Goal: Navigation & Orientation: Find specific page/section

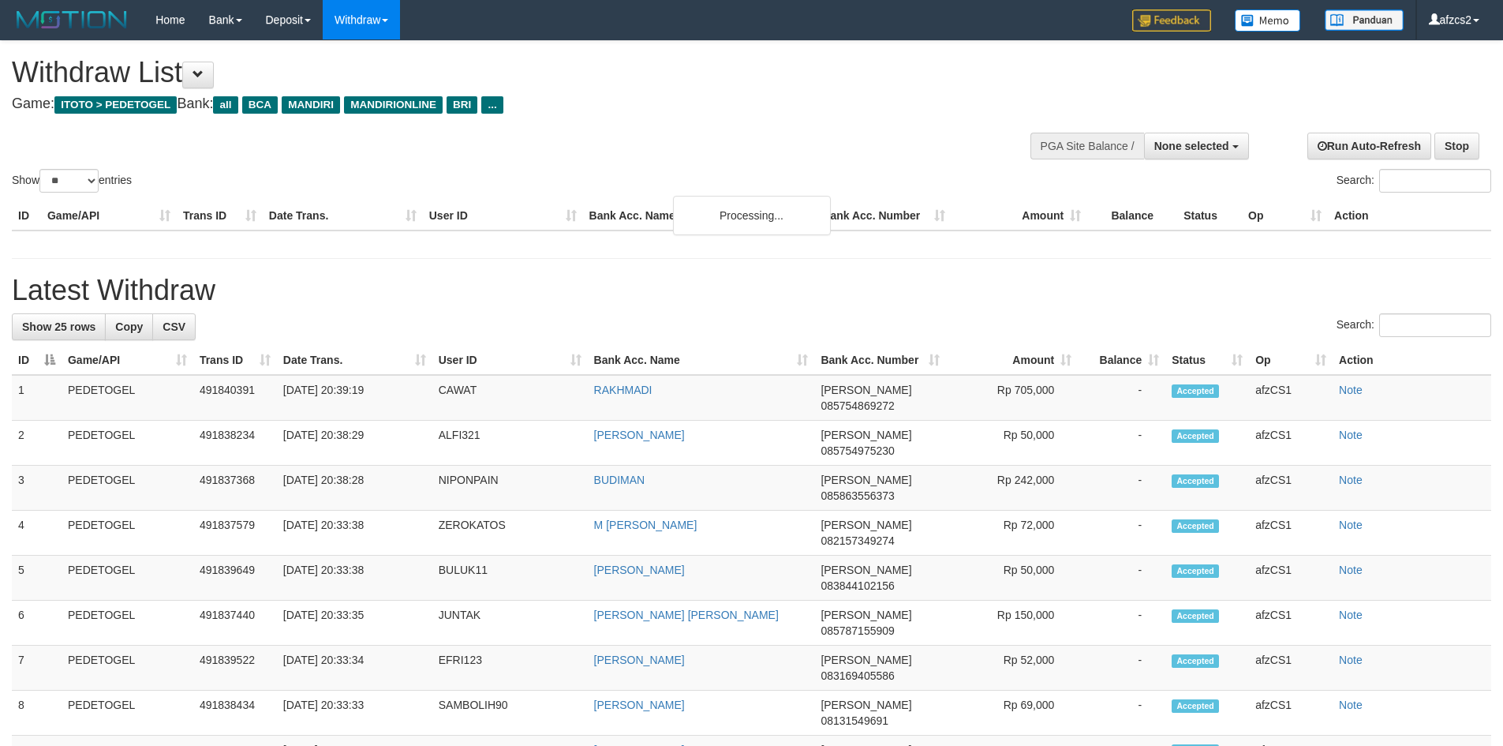
select select
select select "**"
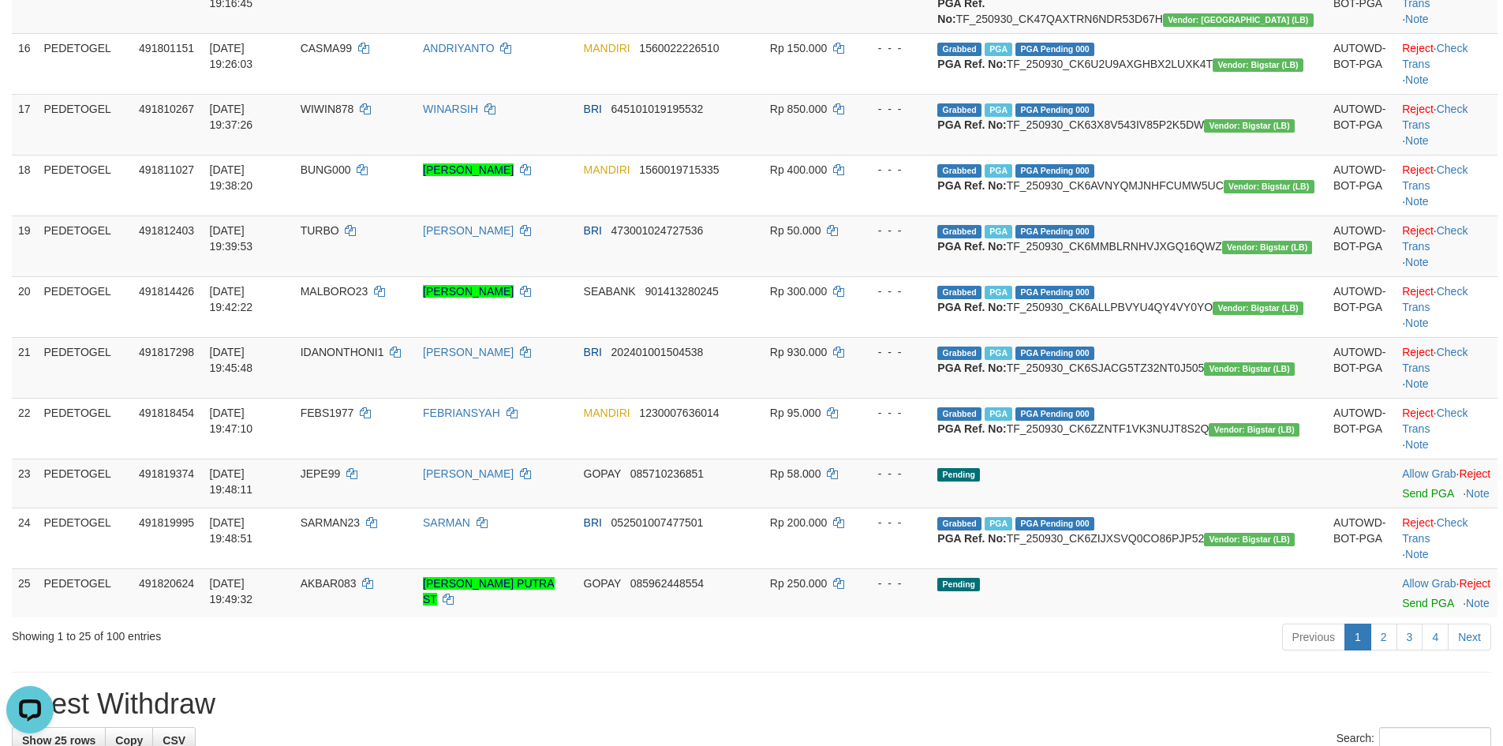
scroll to position [1710, 0]
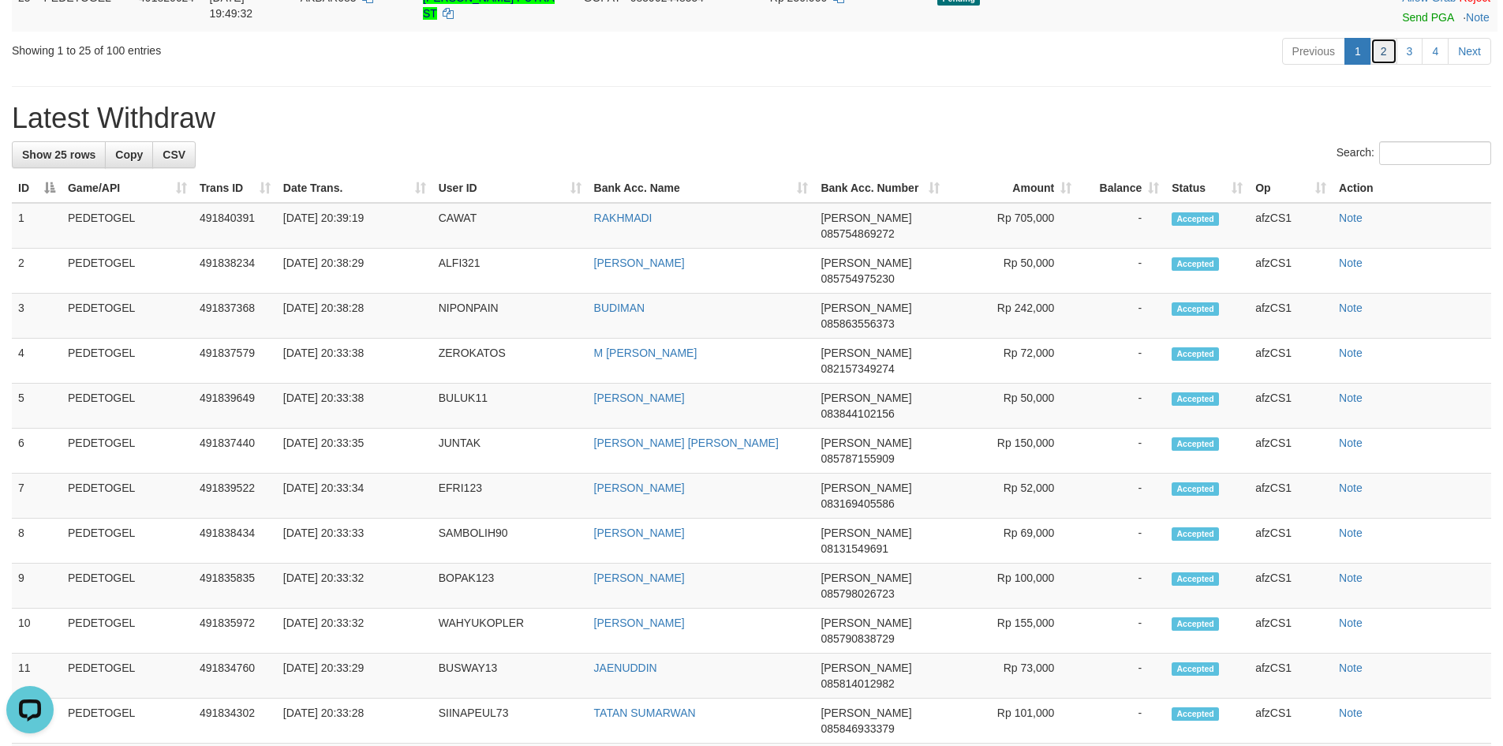
click at [1391, 65] on link "2" at bounding box center [1383, 51] width 27 height 27
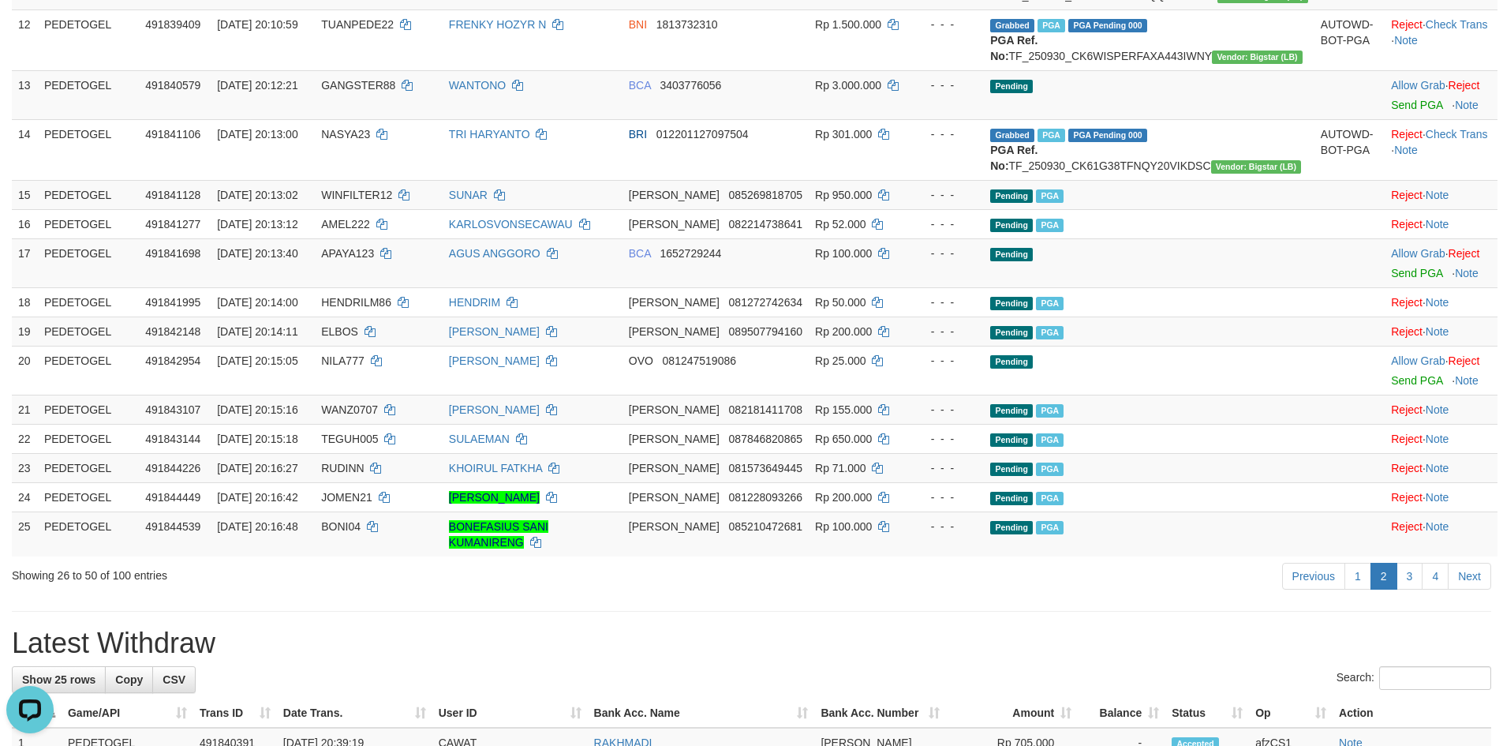
scroll to position [633, 0]
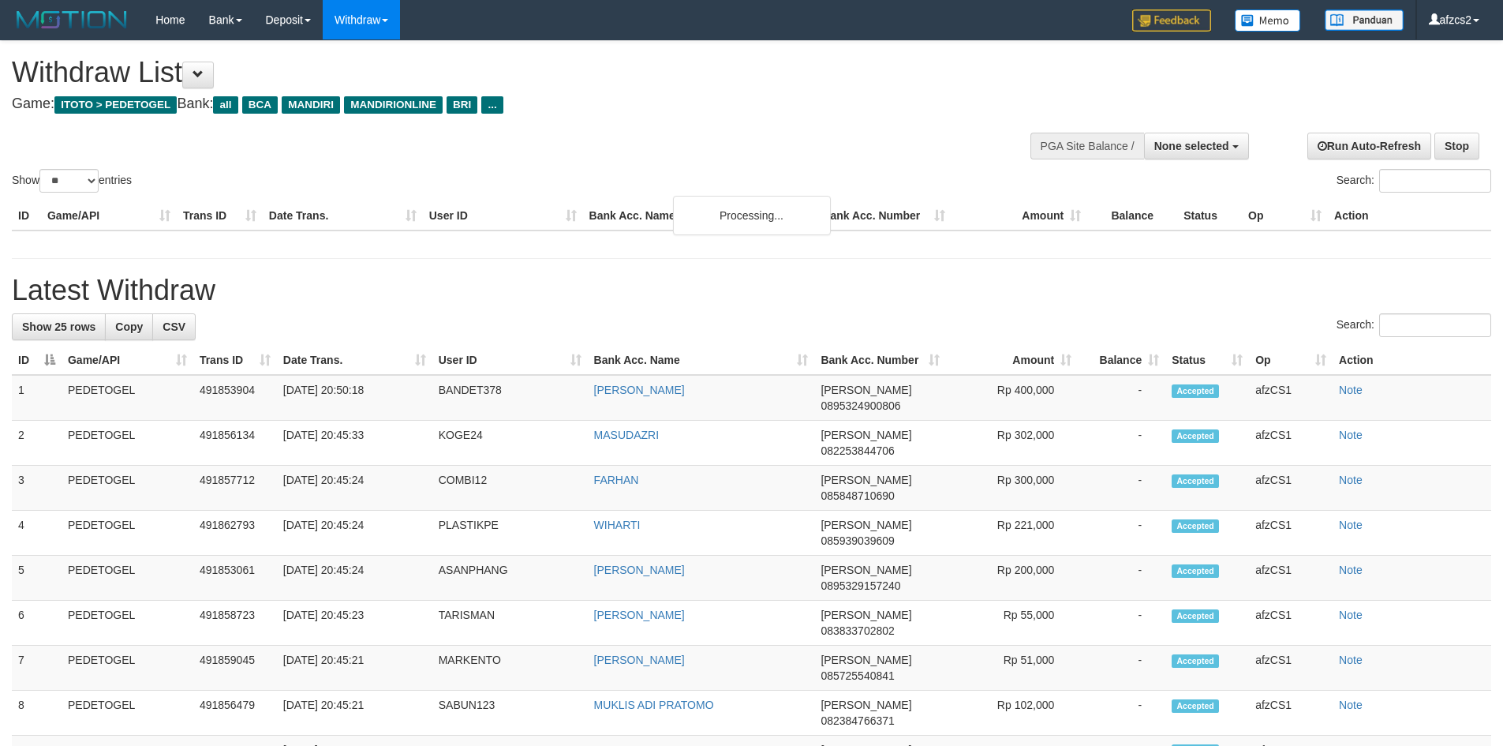
select select
select select "**"
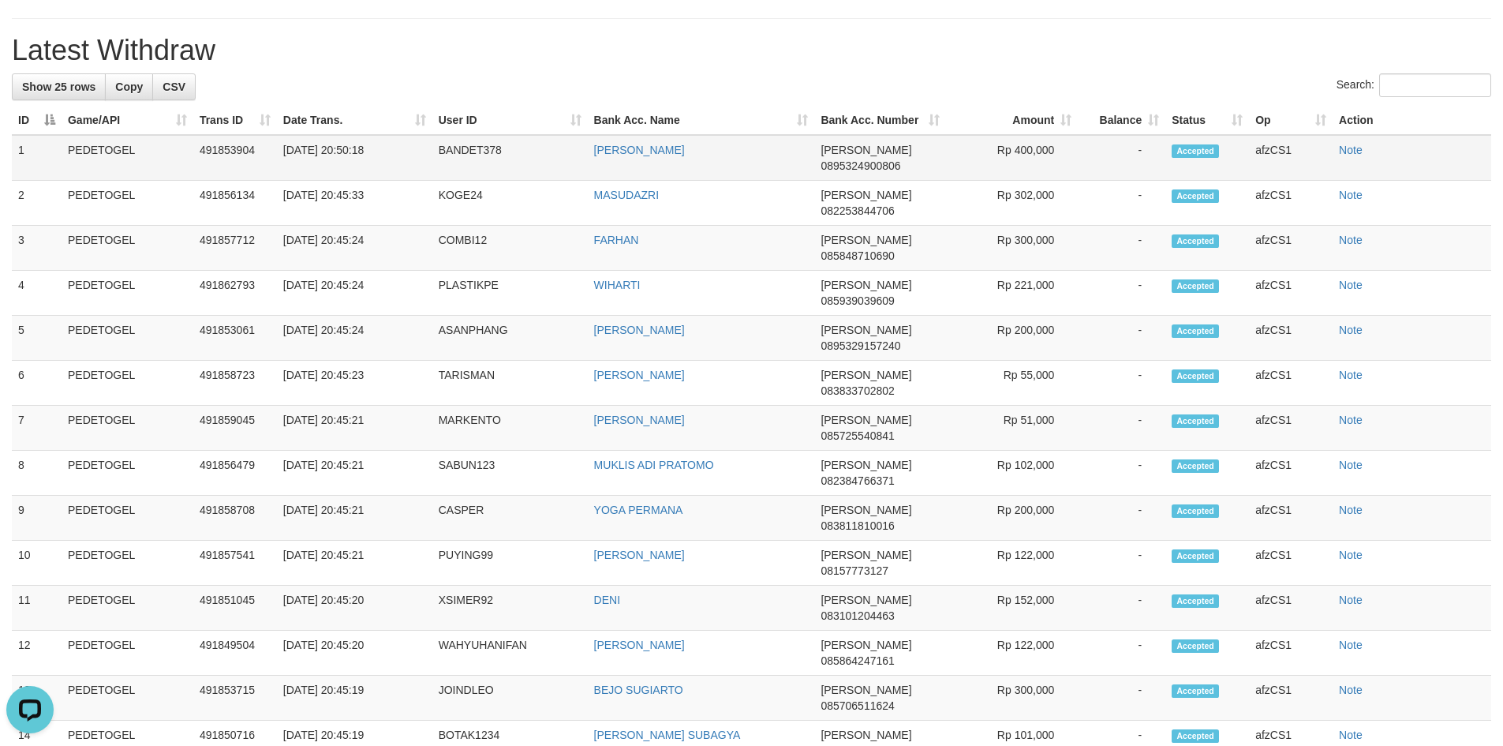
scroll to position [1816, 0]
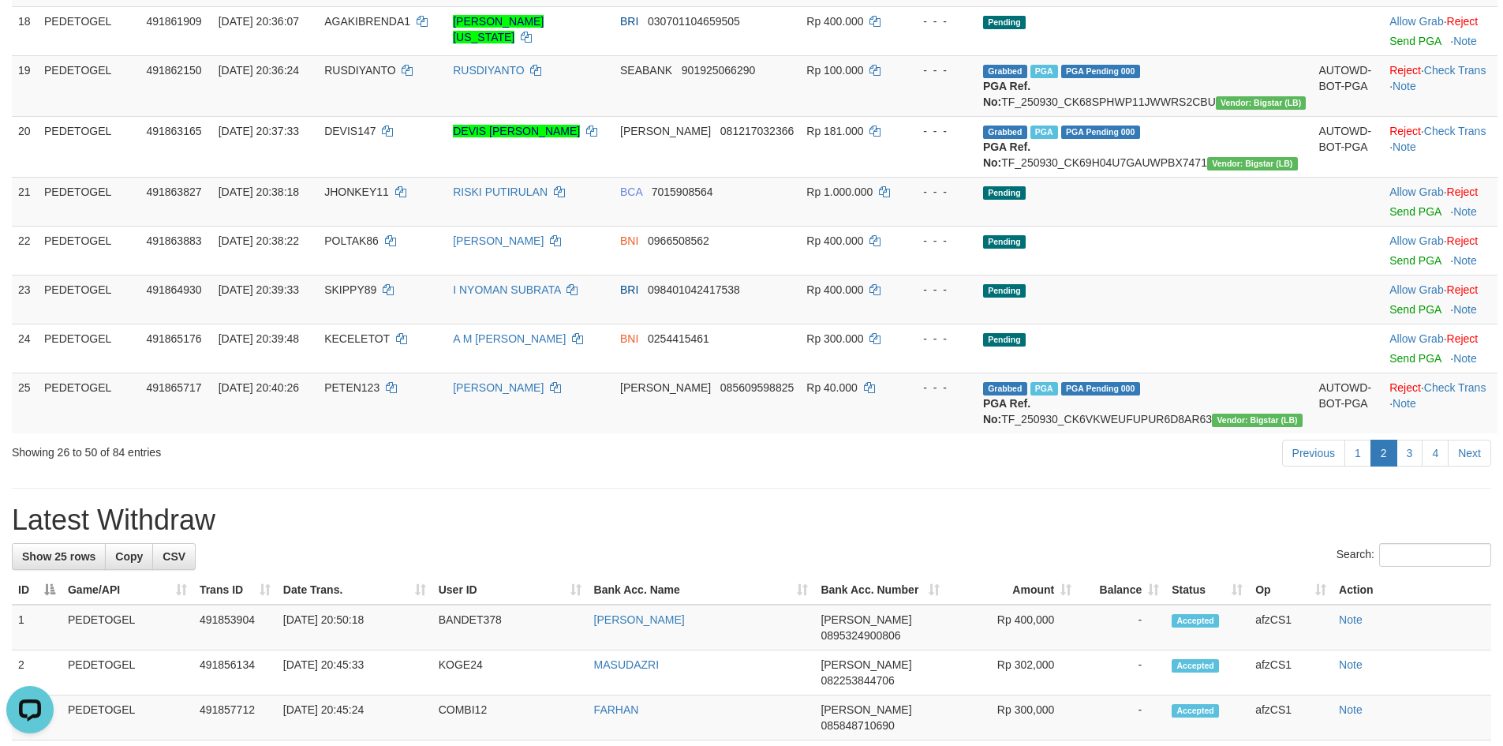
scroll to position [1460, 0]
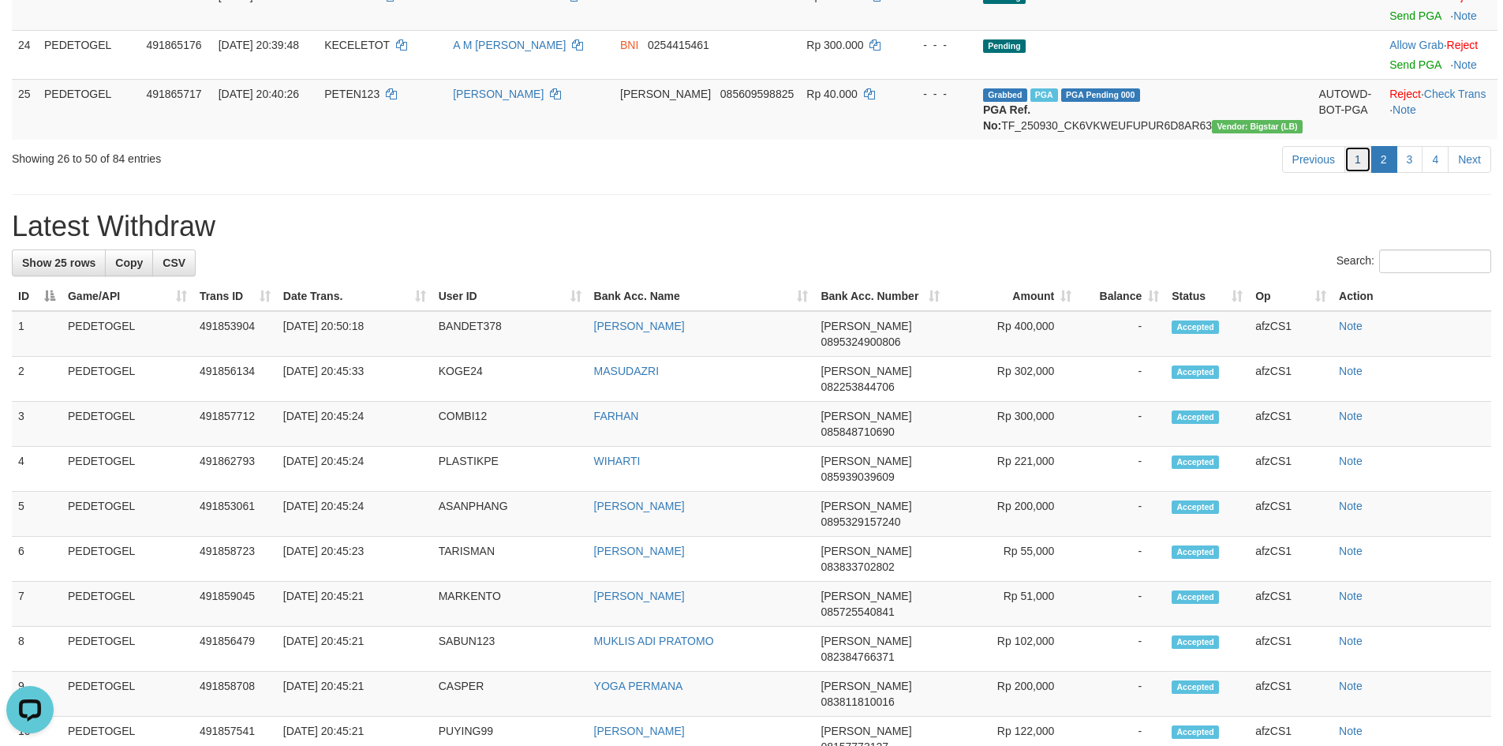
click at [1355, 173] on link "1" at bounding box center [1357, 159] width 27 height 27
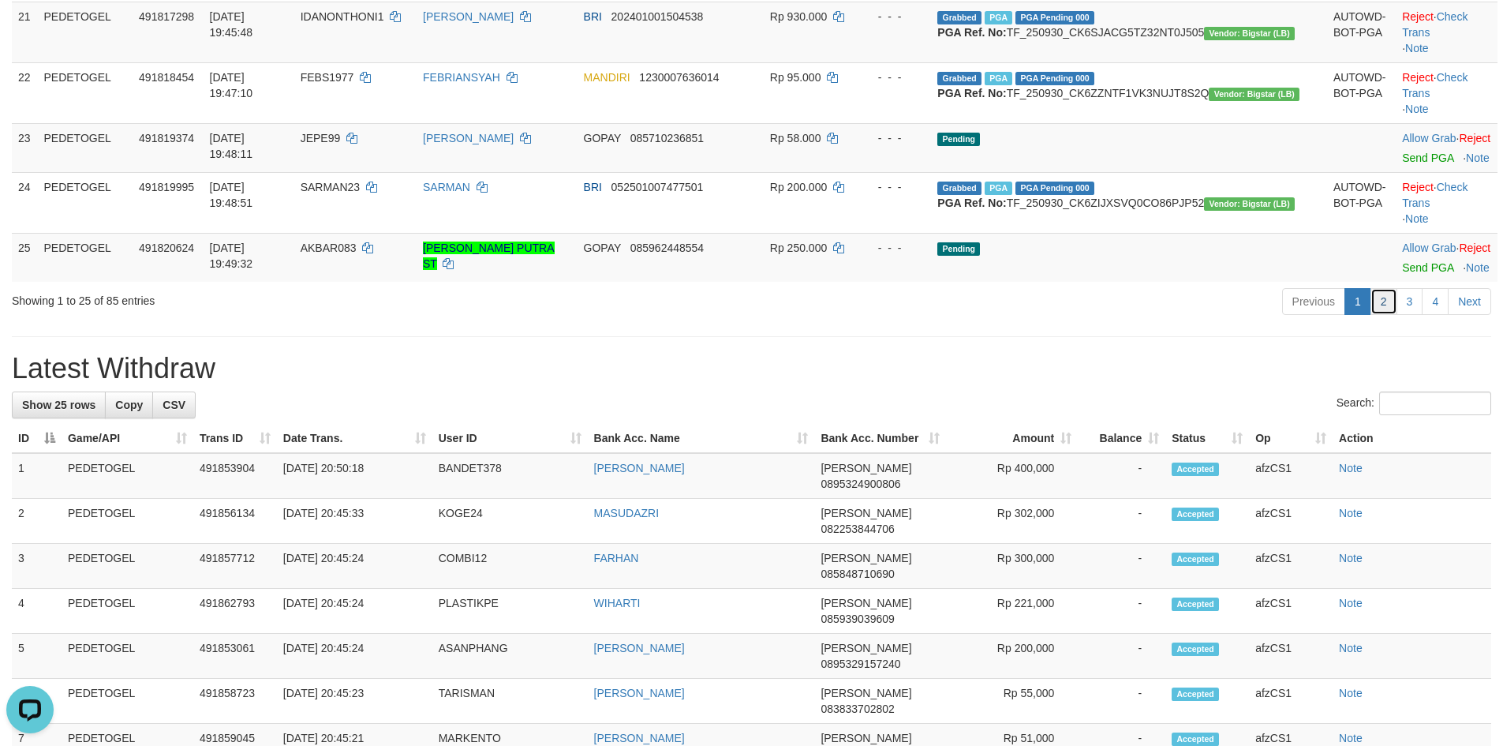
click at [1373, 315] on link "2" at bounding box center [1383, 301] width 27 height 27
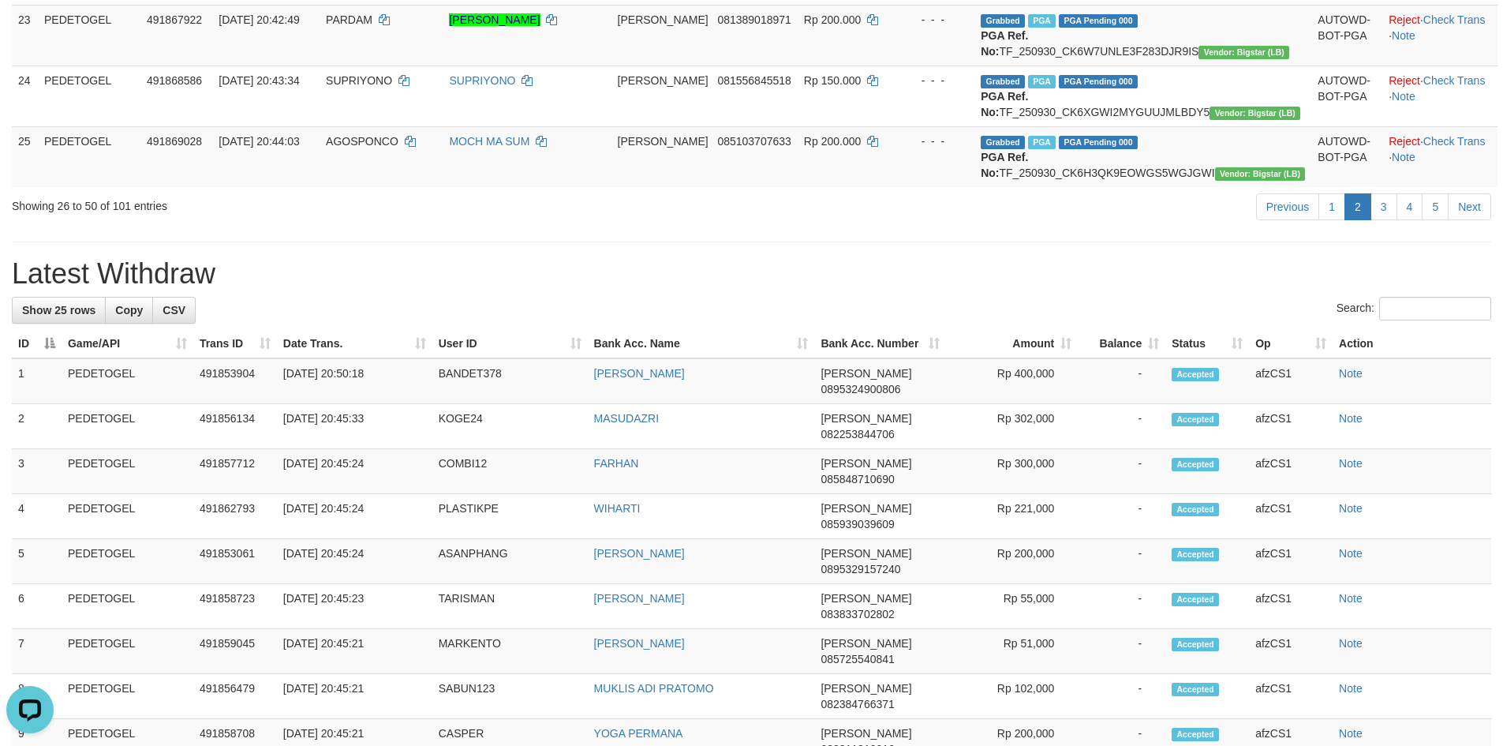
scroll to position [974, 0]
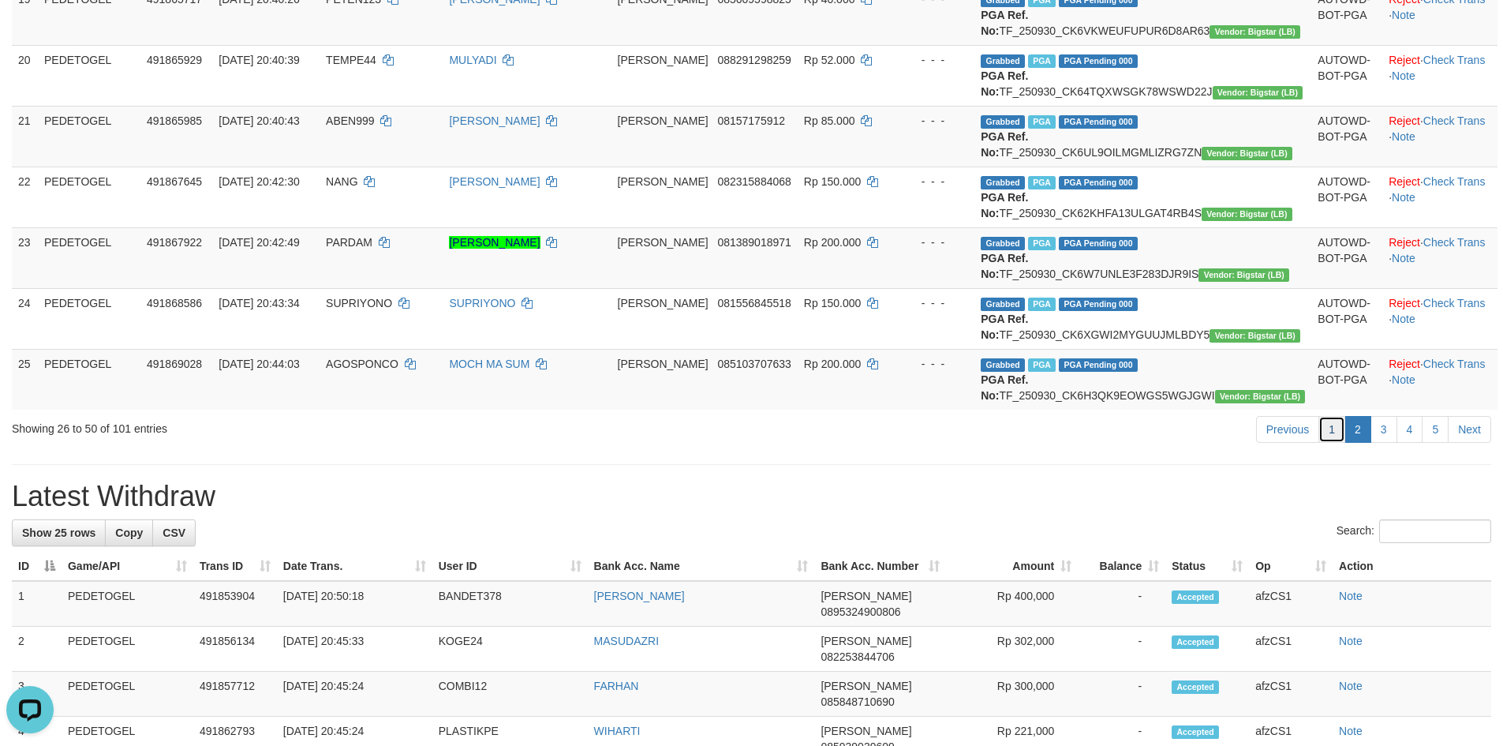
click at [1340, 443] on link "1" at bounding box center [1331, 429] width 27 height 27
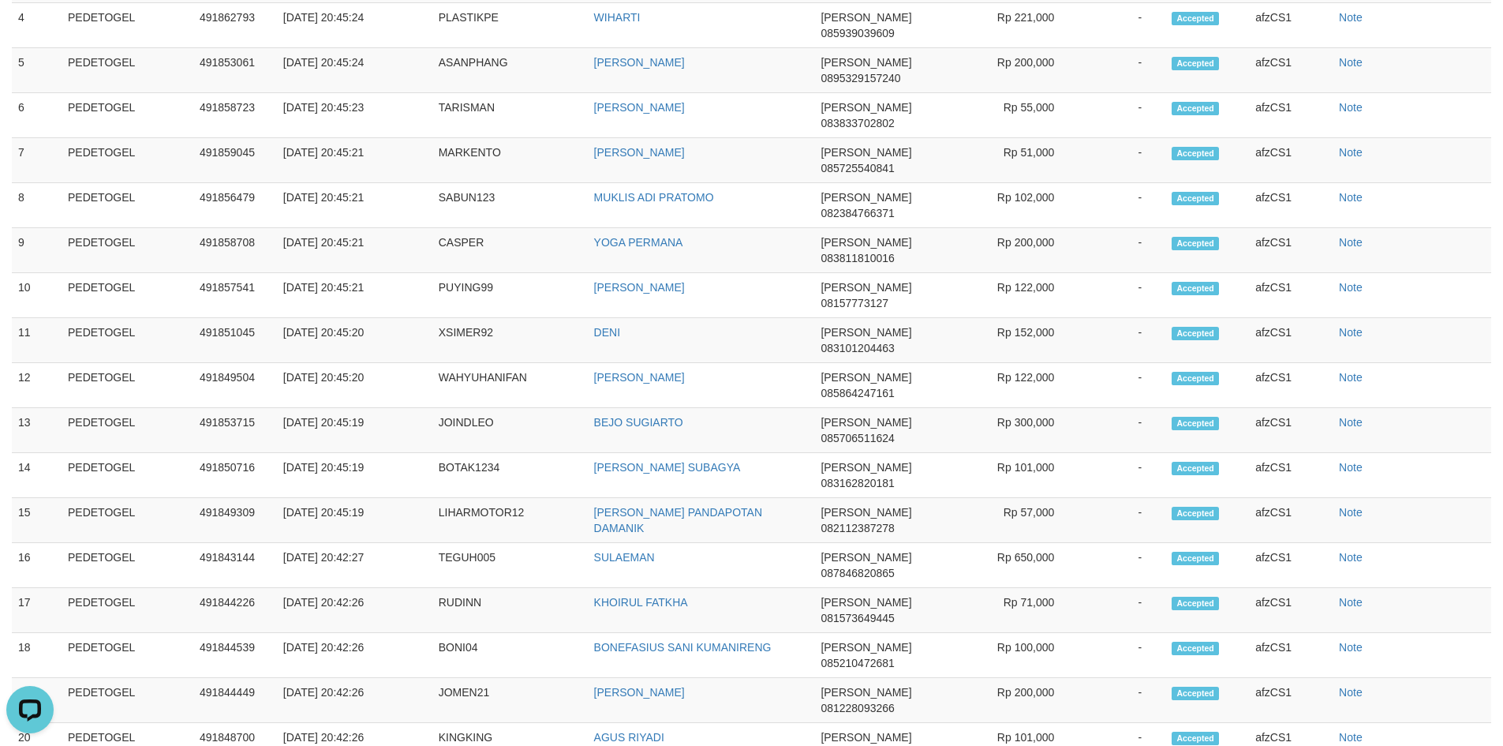
scroll to position [1921, 0]
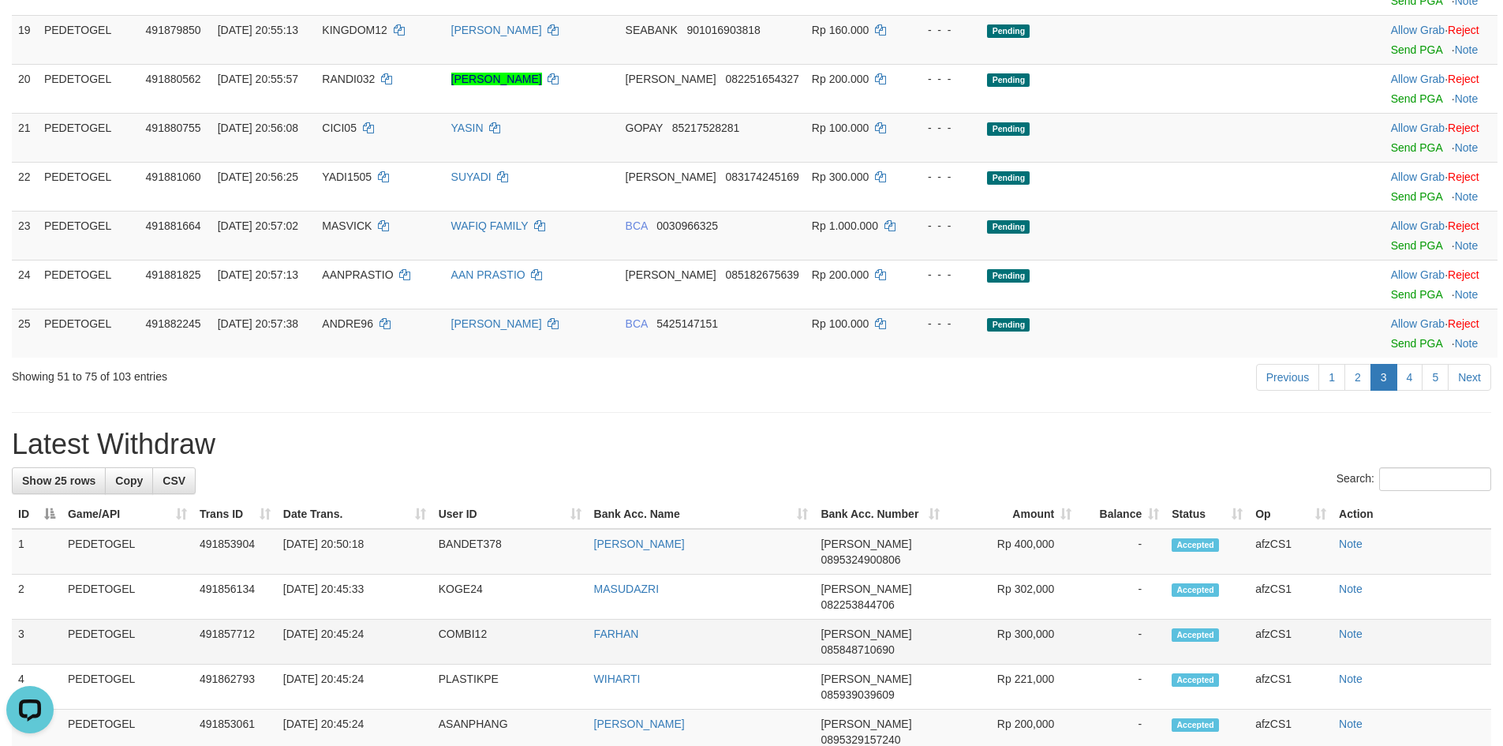
scroll to position [1315, 0]
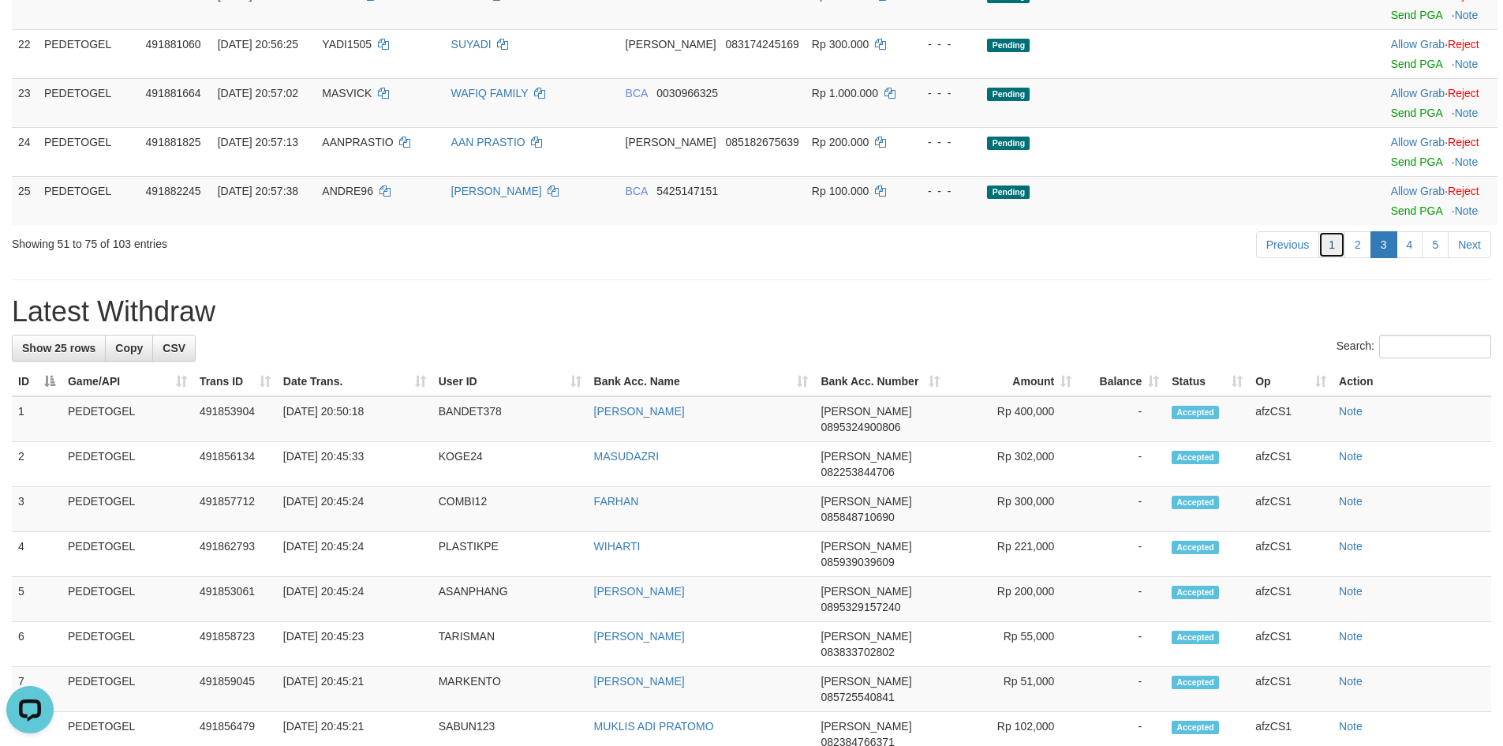
click at [1334, 258] on link "1" at bounding box center [1331, 244] width 27 height 27
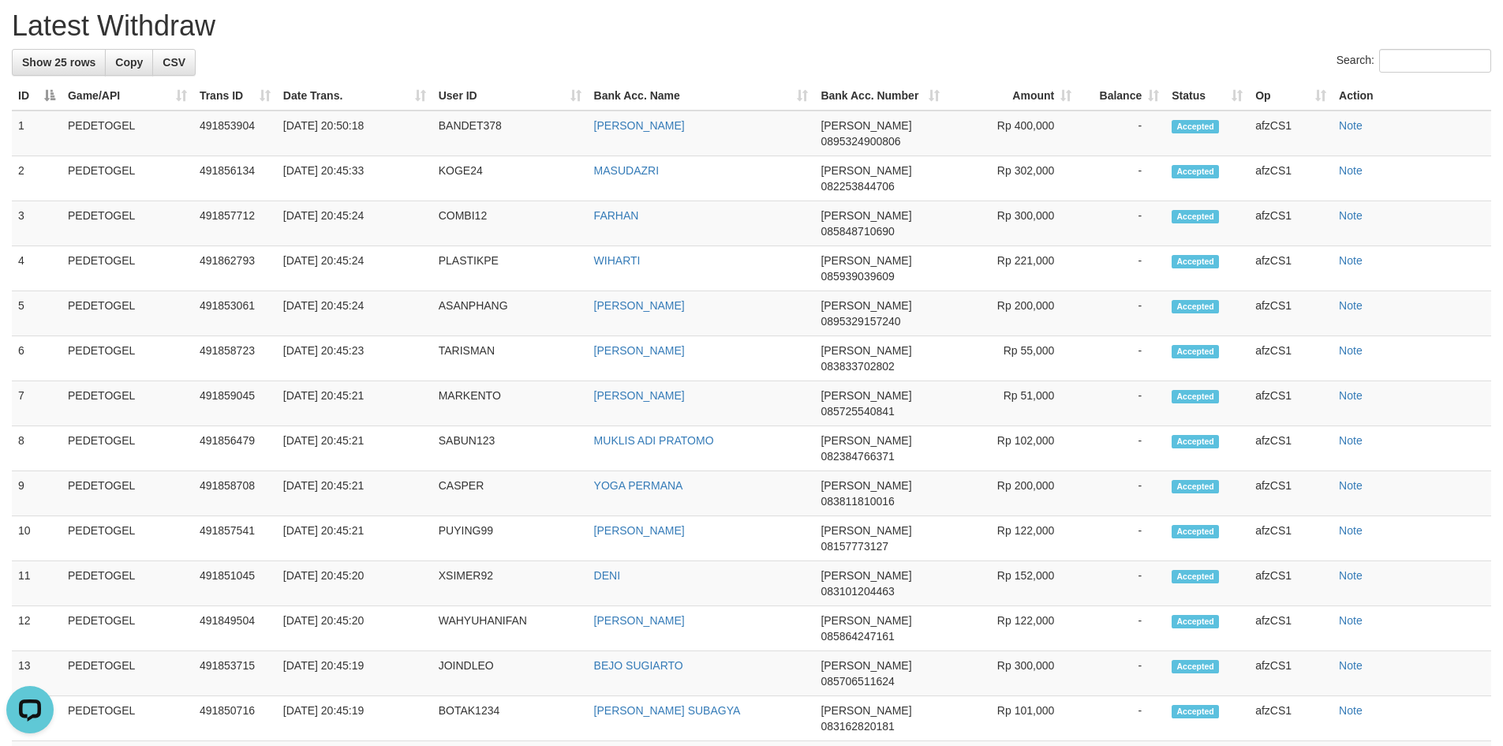
scroll to position [561, 0]
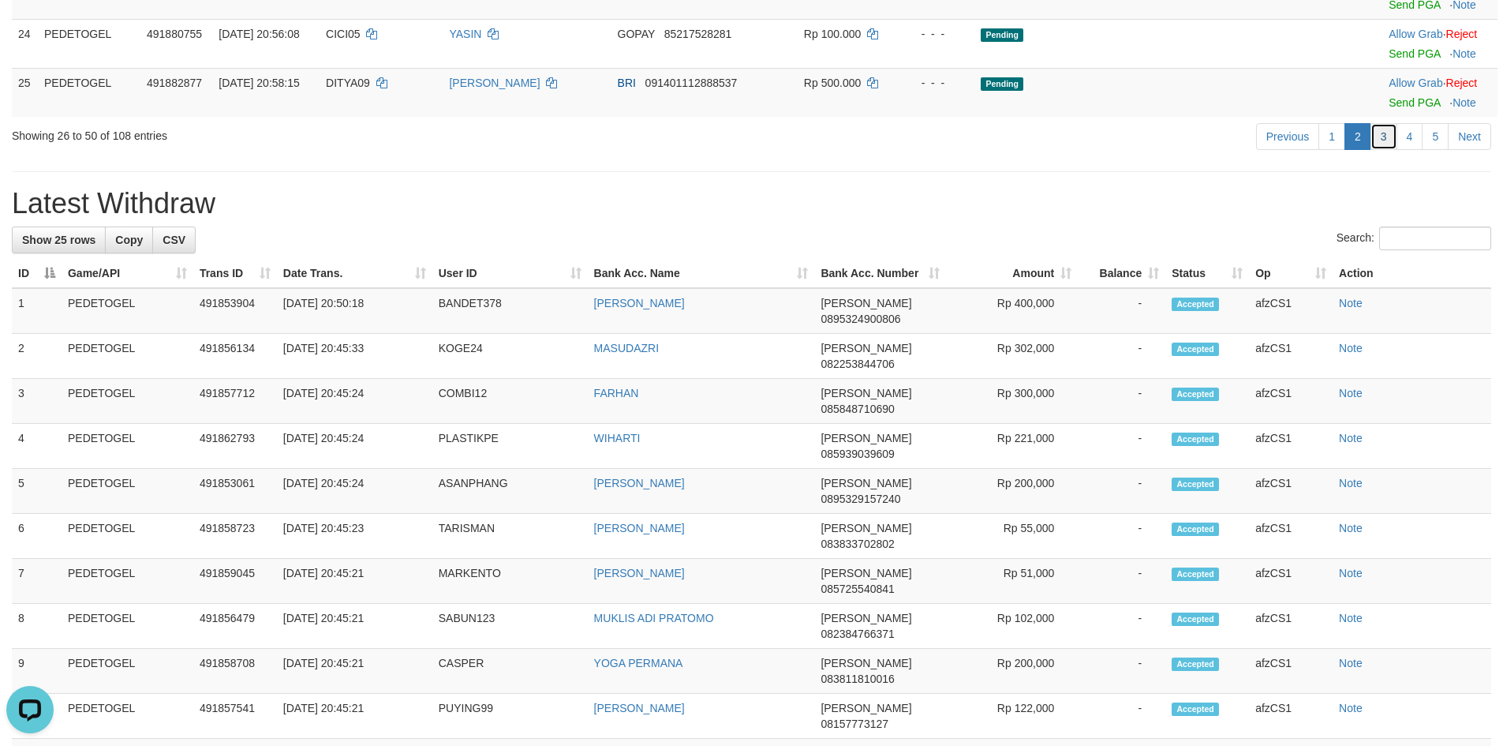
click at [1383, 150] on link "3" at bounding box center [1383, 136] width 27 height 27
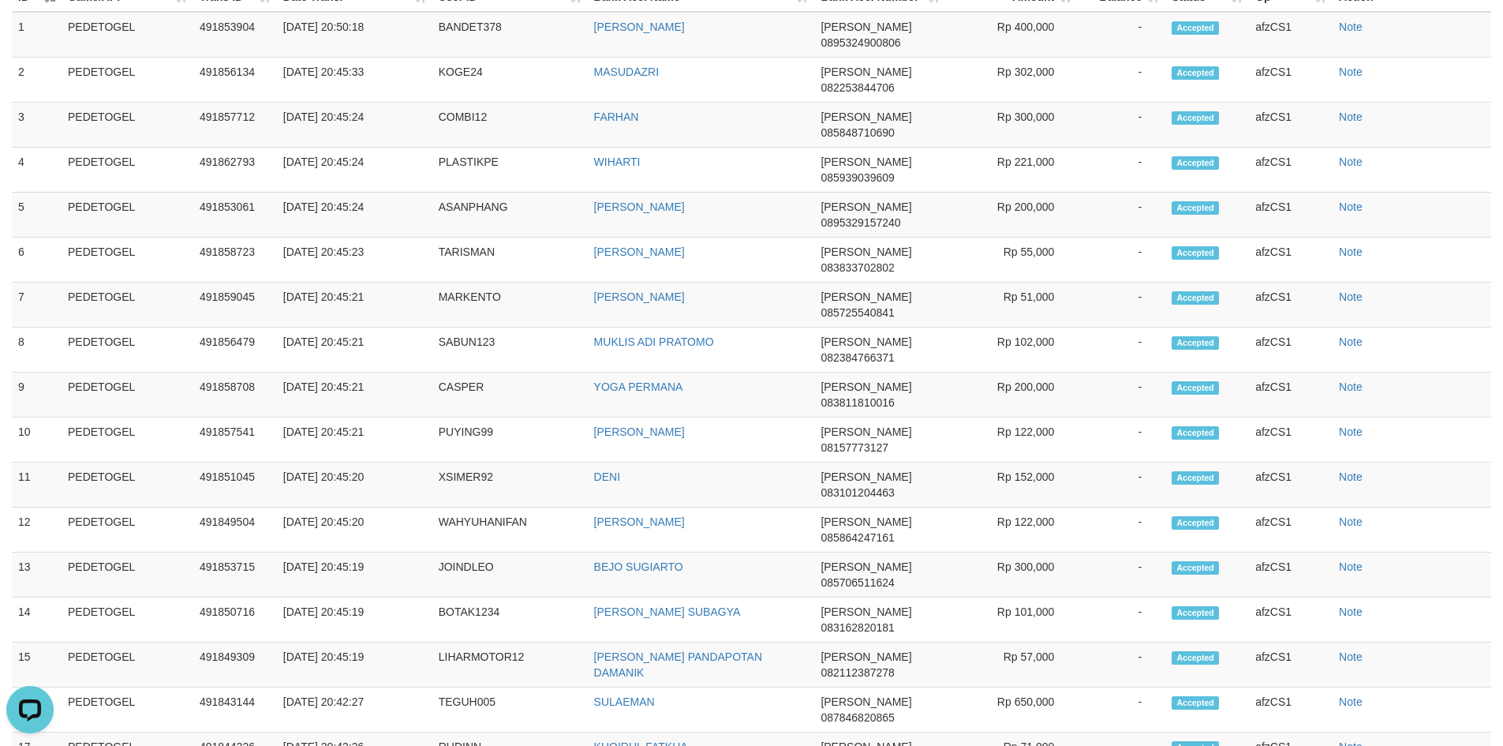
scroll to position [1100, 0]
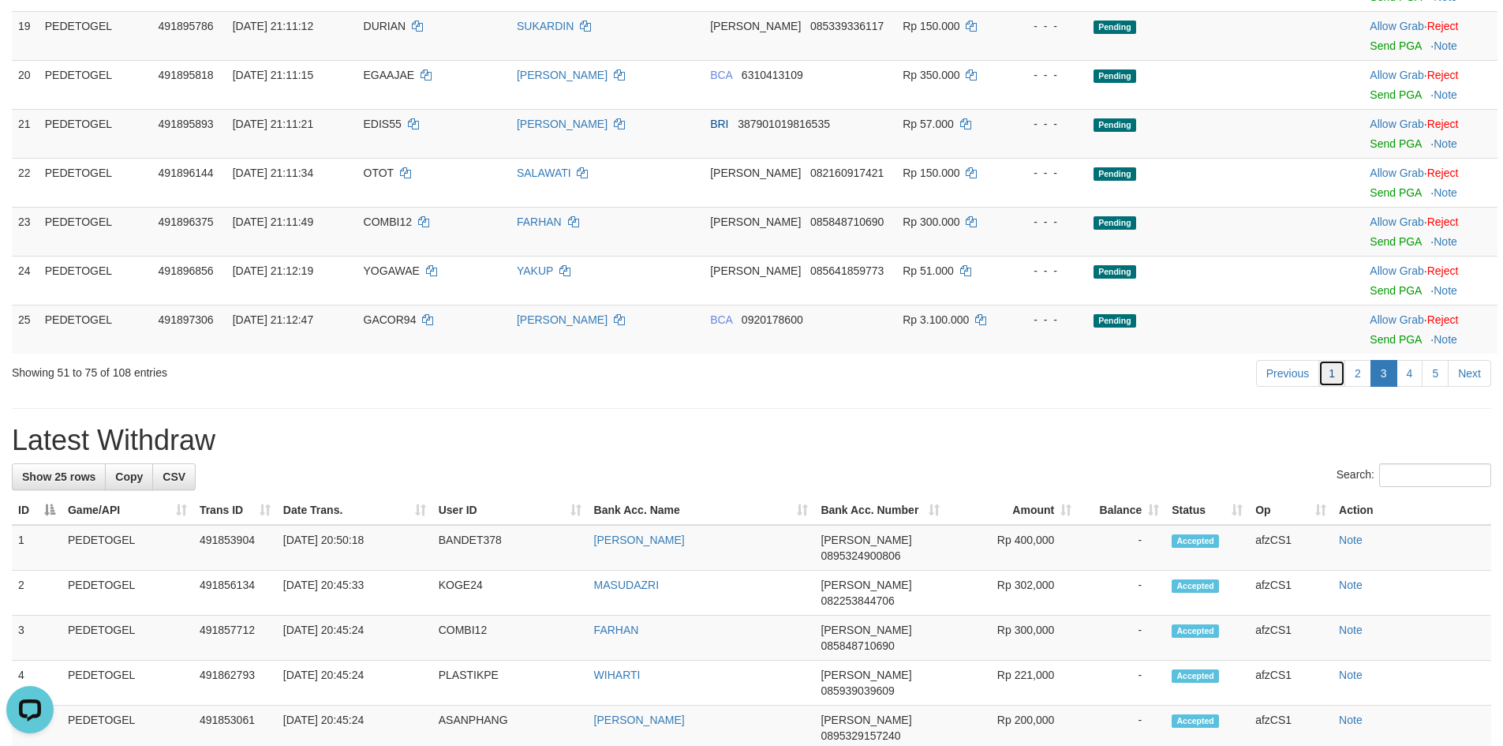
click at [1326, 365] on link "1" at bounding box center [1331, 373] width 27 height 27
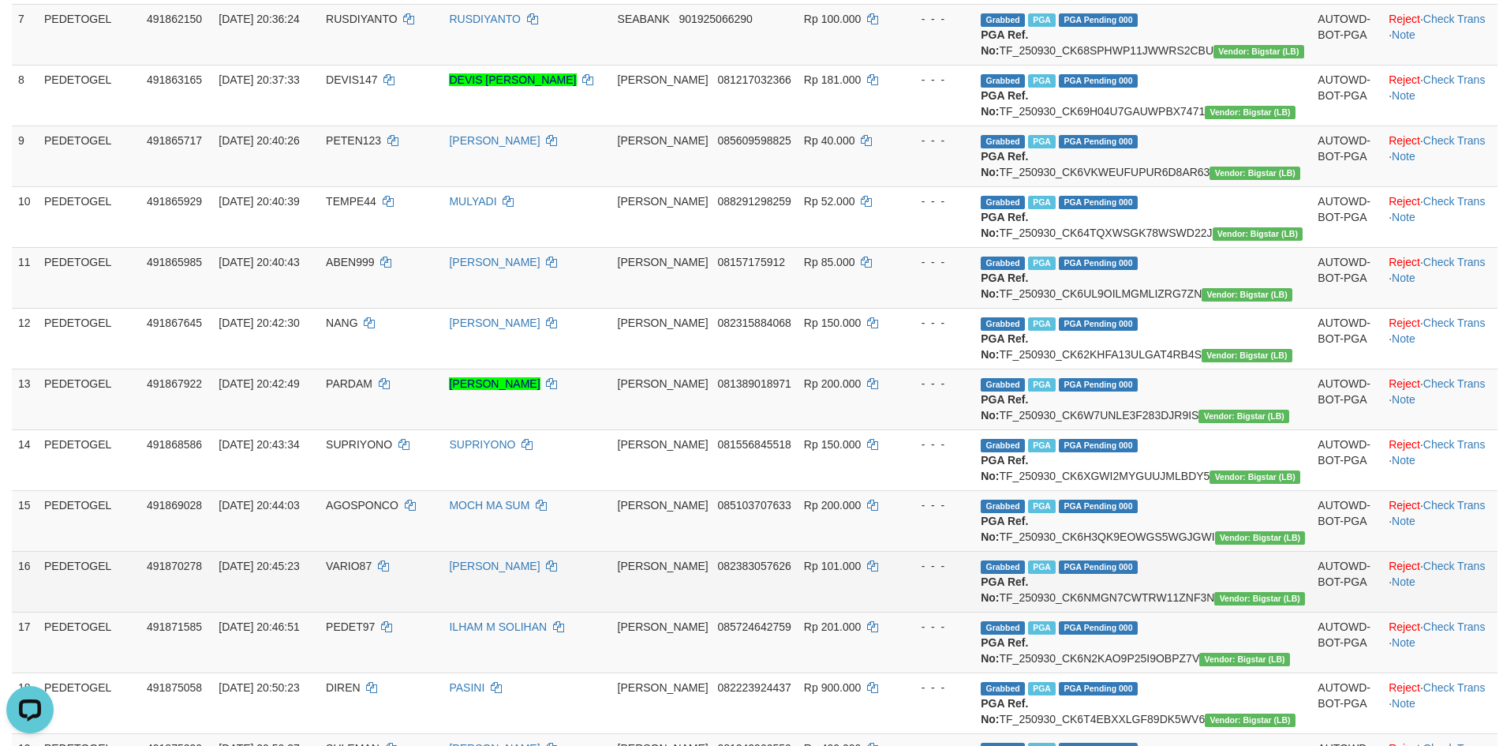
scroll to position [1250, 0]
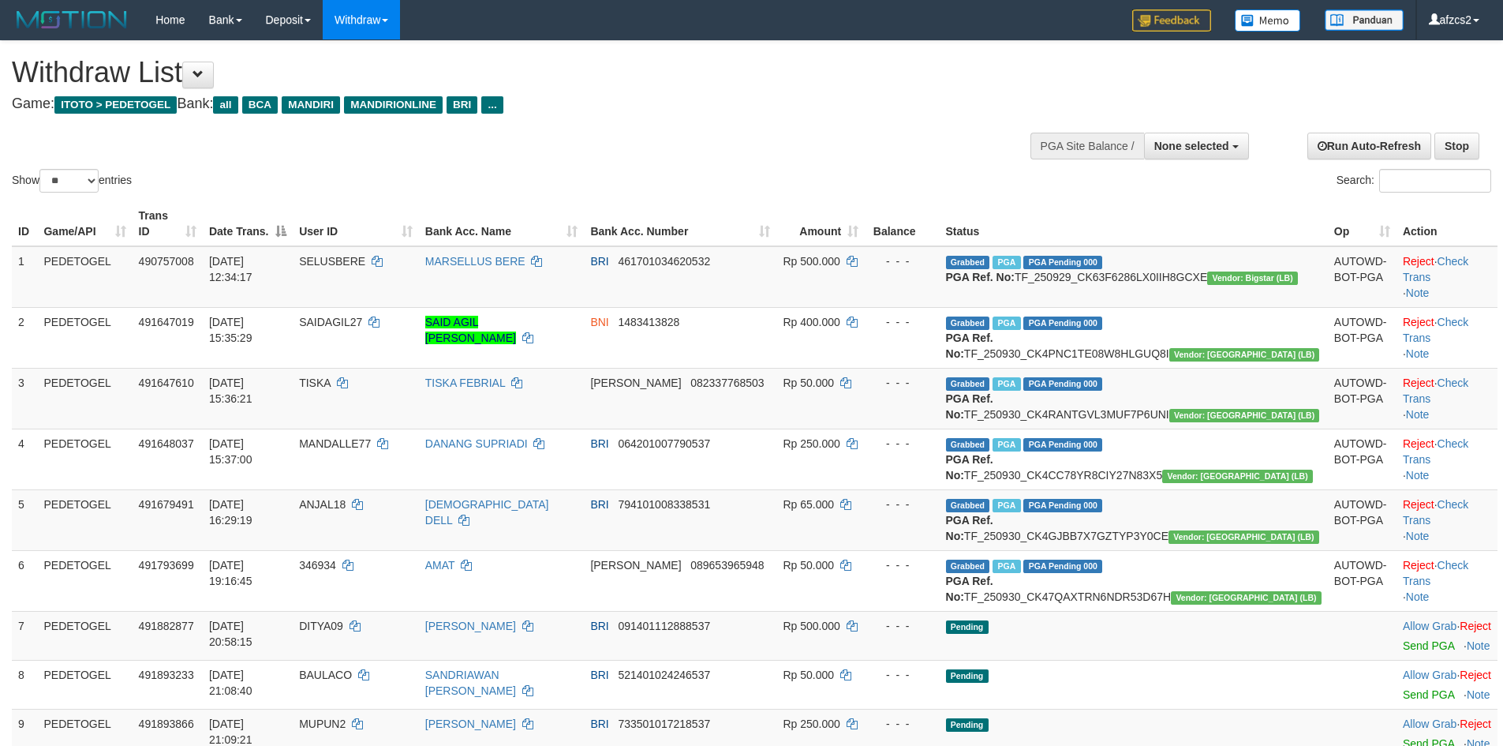
select select
select select "**"
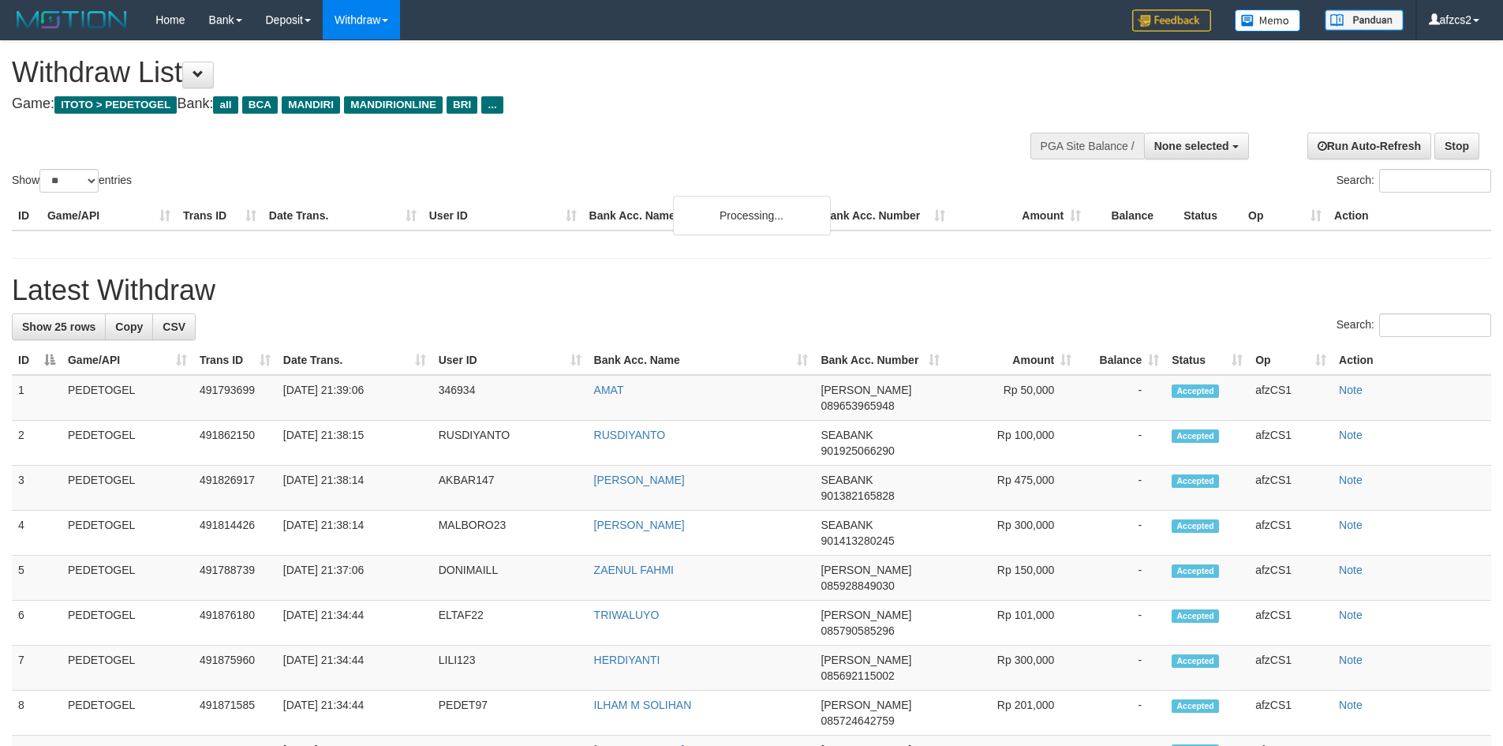
select select
select select "**"
